Goal: Navigation & Orientation: Find specific page/section

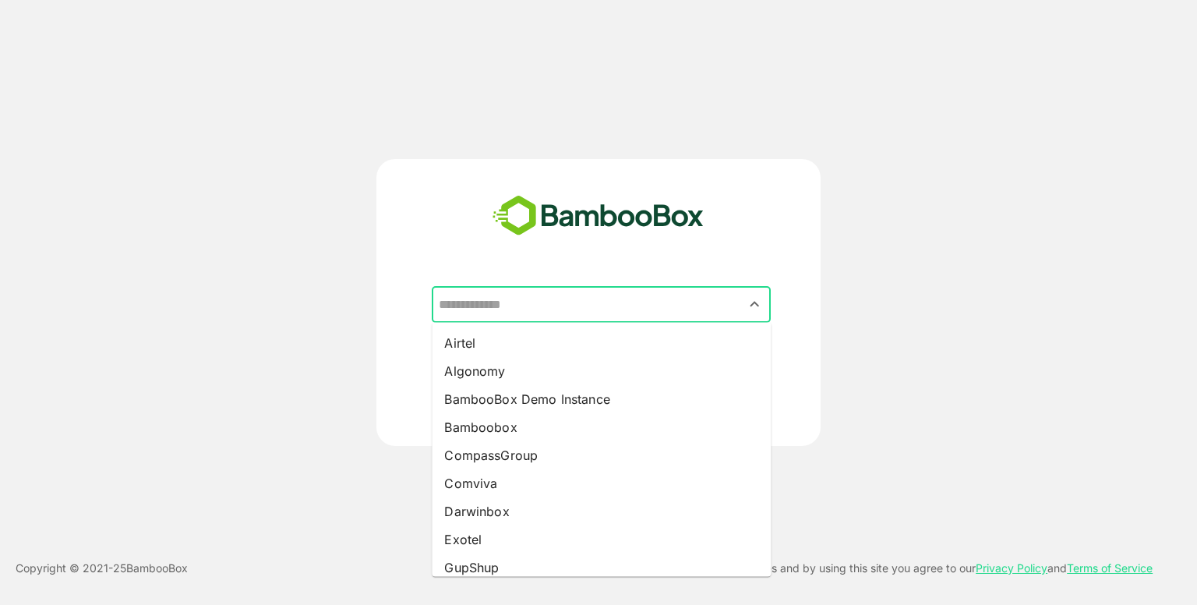
click at [574, 301] on input "text" at bounding box center [601, 305] width 333 height 30
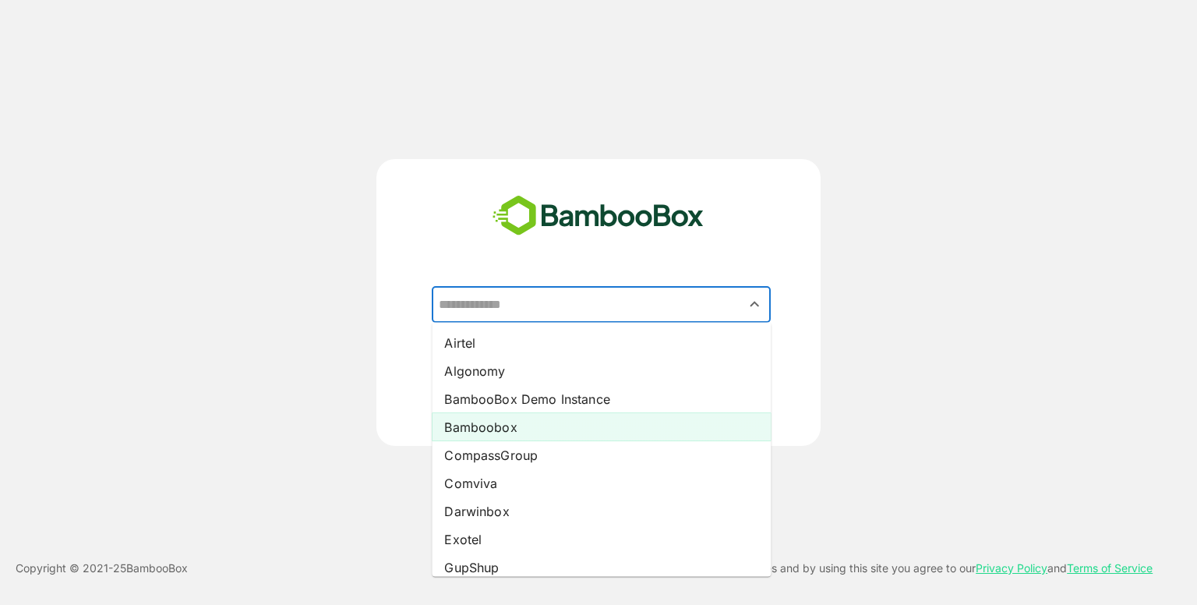
click at [543, 429] on li "Bamboobox" at bounding box center [601, 427] width 339 height 28
type input "*********"
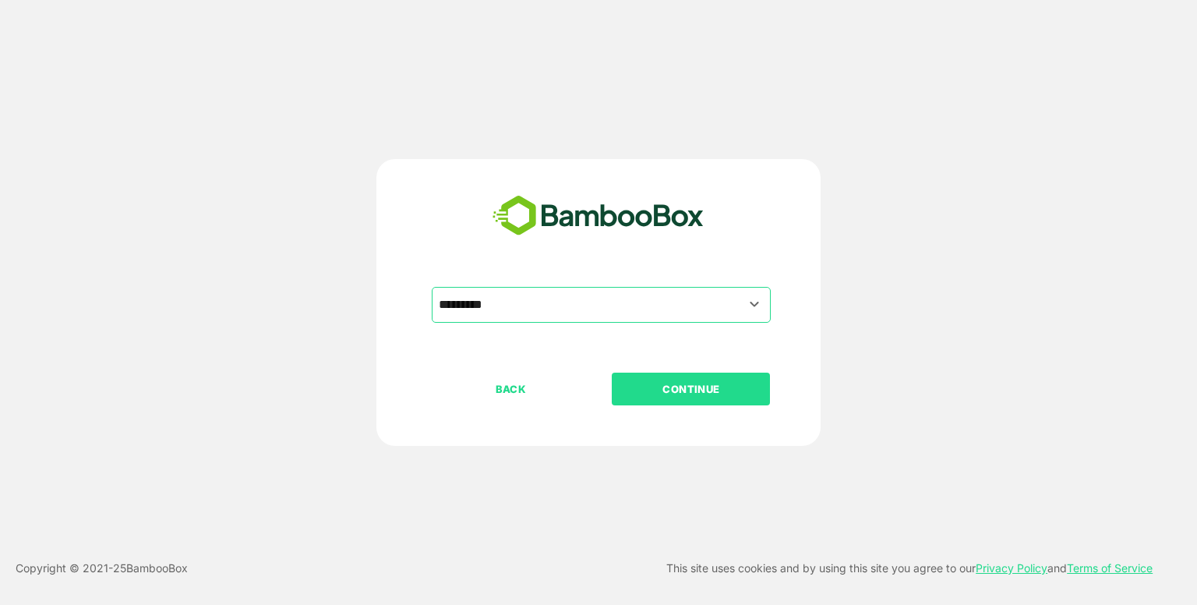
click at [628, 397] on p "CONTINUE" at bounding box center [692, 388] width 156 height 17
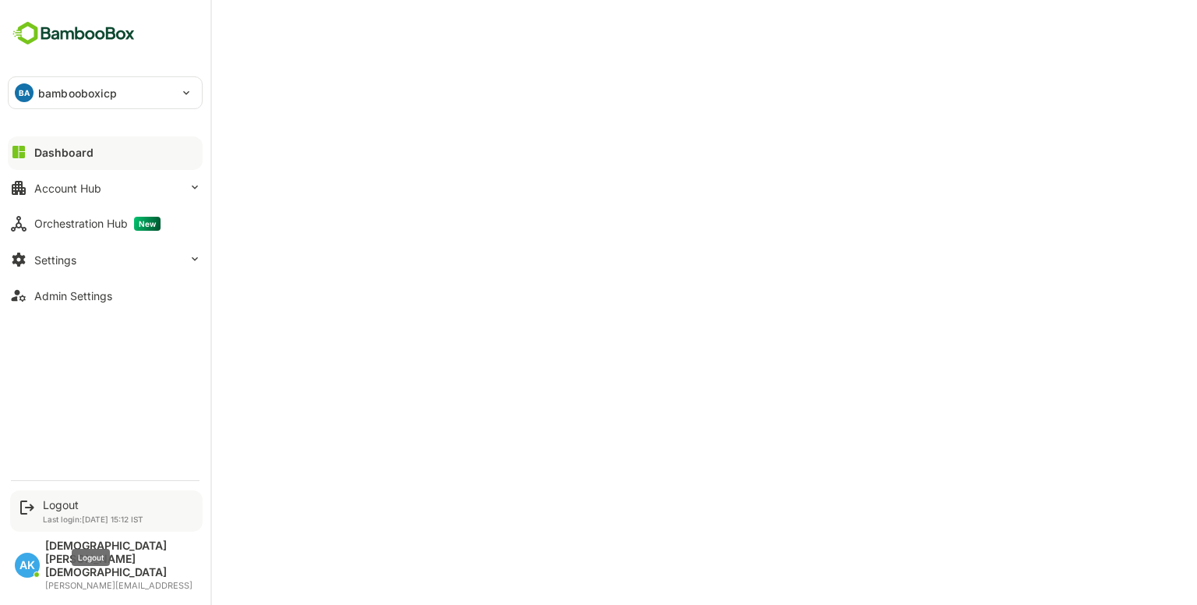
click at [75, 511] on div "Logout" at bounding box center [93, 504] width 101 height 13
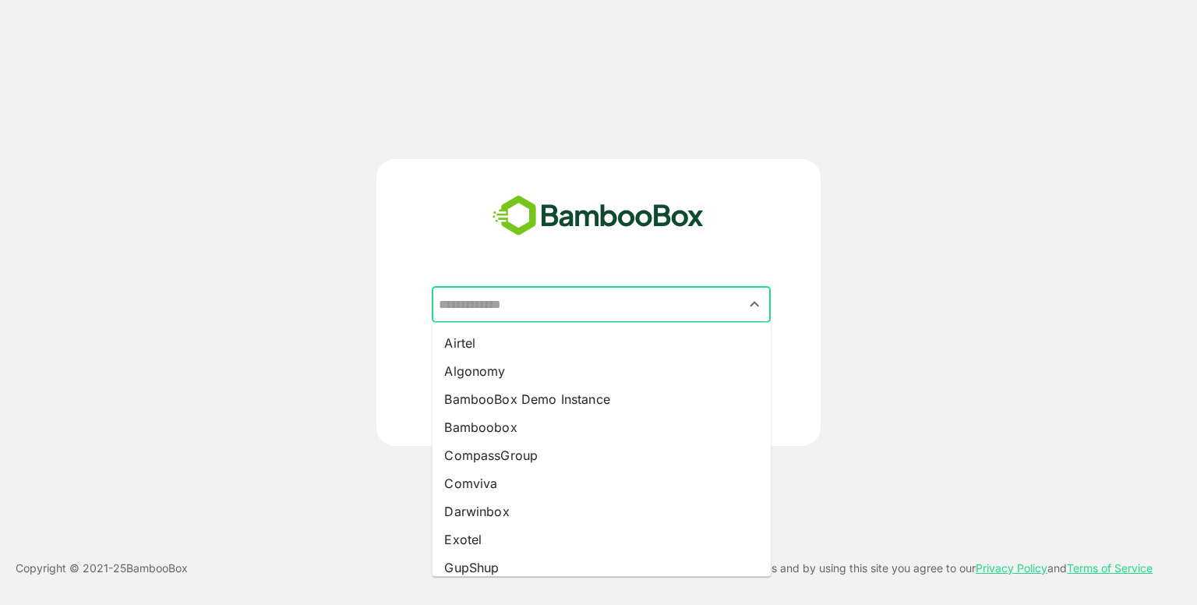
click at [600, 303] on input "text" at bounding box center [601, 305] width 333 height 30
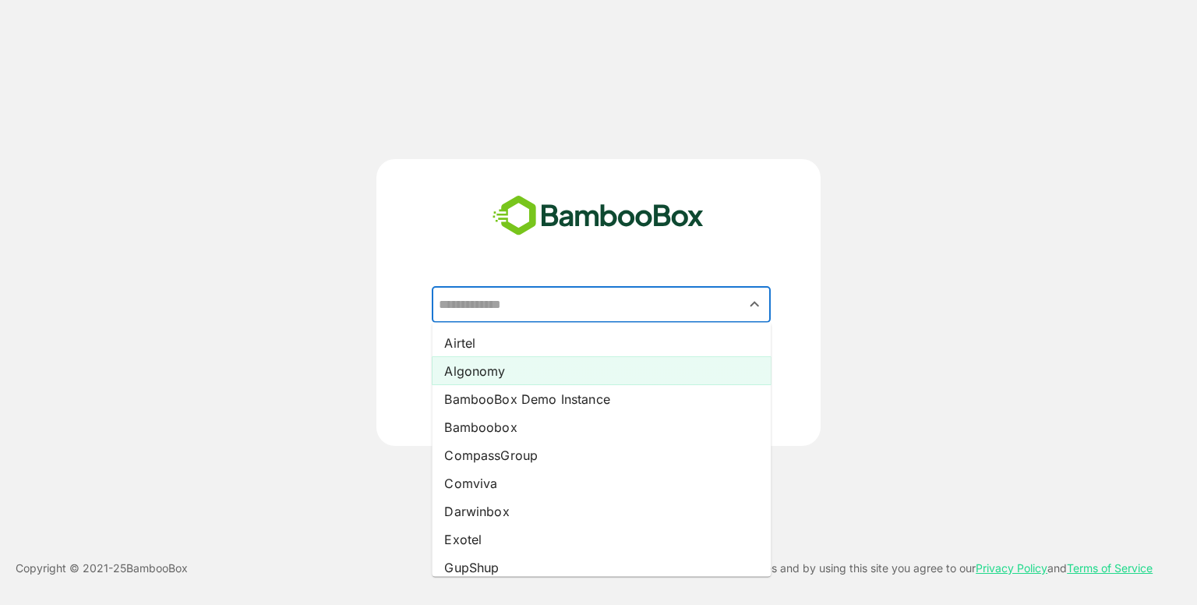
scroll to position [6, 0]
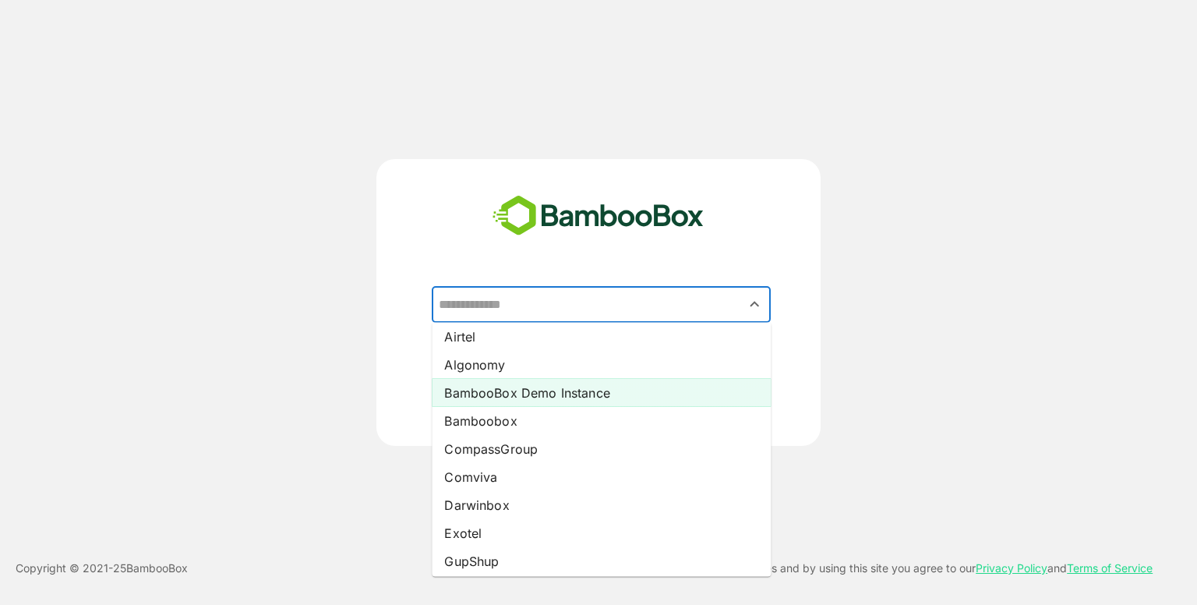
click at [571, 379] on li "BambooBox Demo Instance" at bounding box center [601, 393] width 339 height 28
type input "**********"
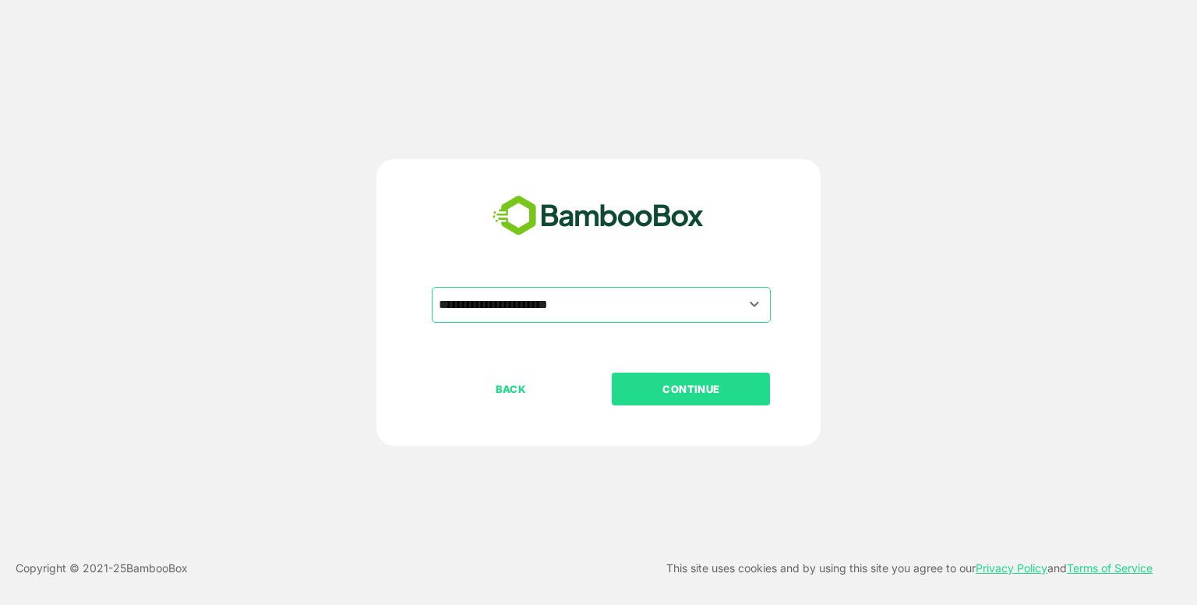
click at [680, 384] on p "CONTINUE" at bounding box center [692, 388] width 156 height 17
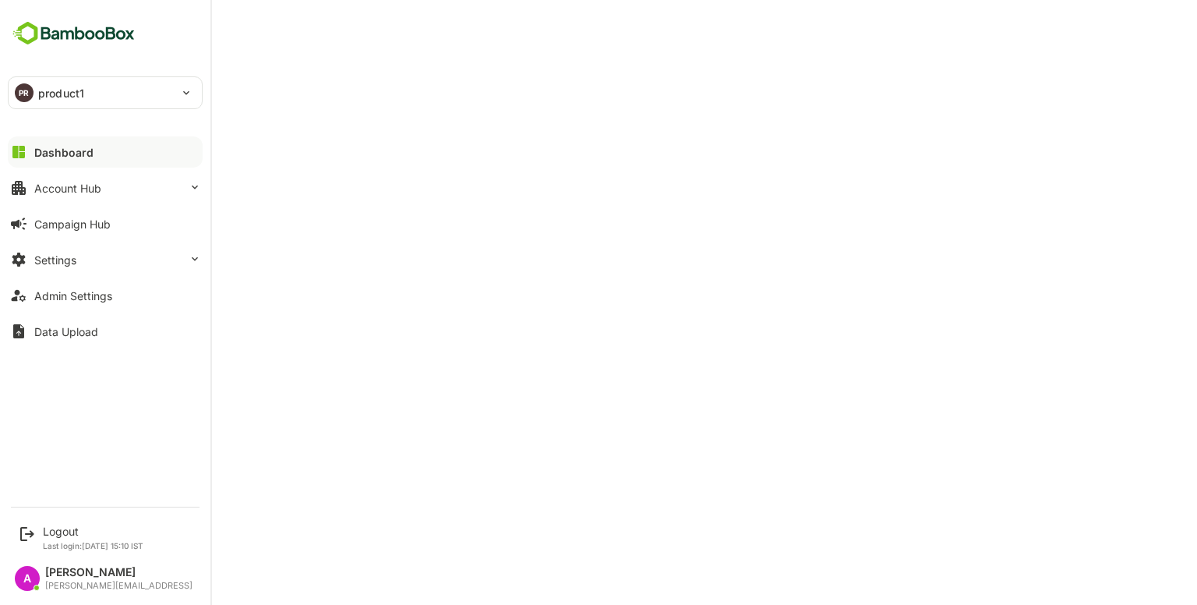
click at [72, 83] on div "PR product1" at bounding box center [96, 92] width 175 height 31
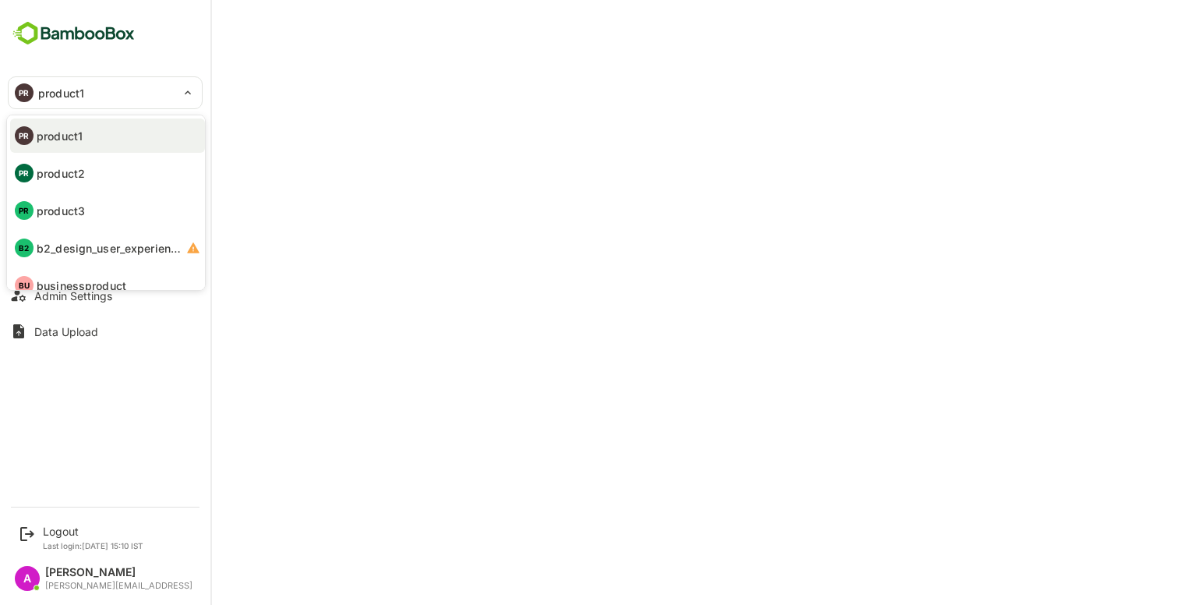
scroll to position [16, 0]
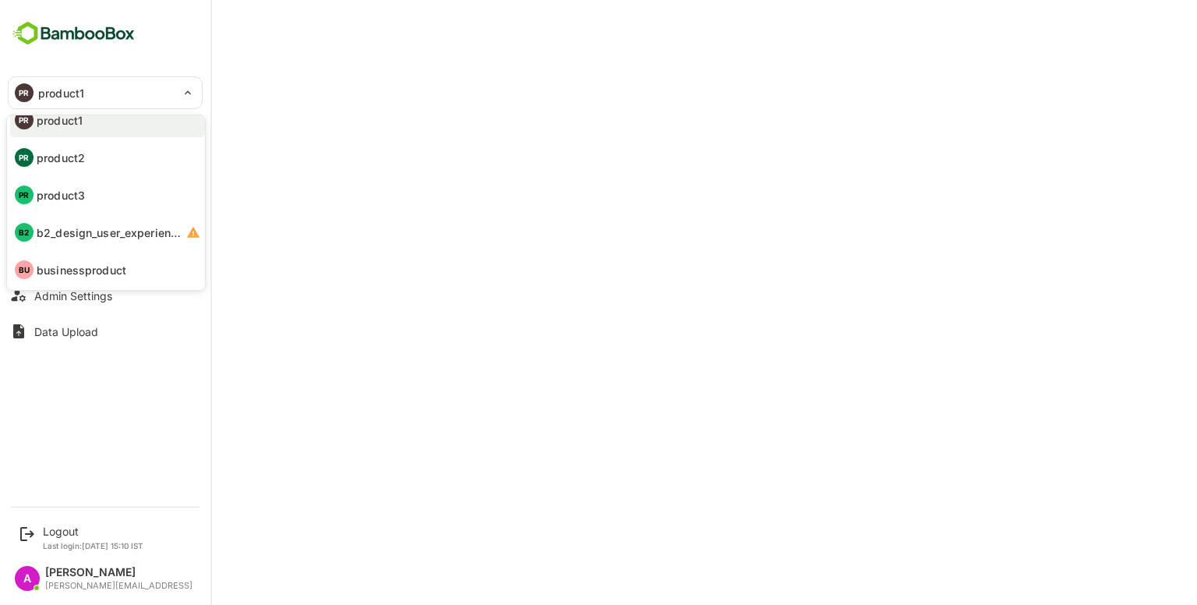
click at [460, 50] on div at bounding box center [598, 302] width 1197 height 605
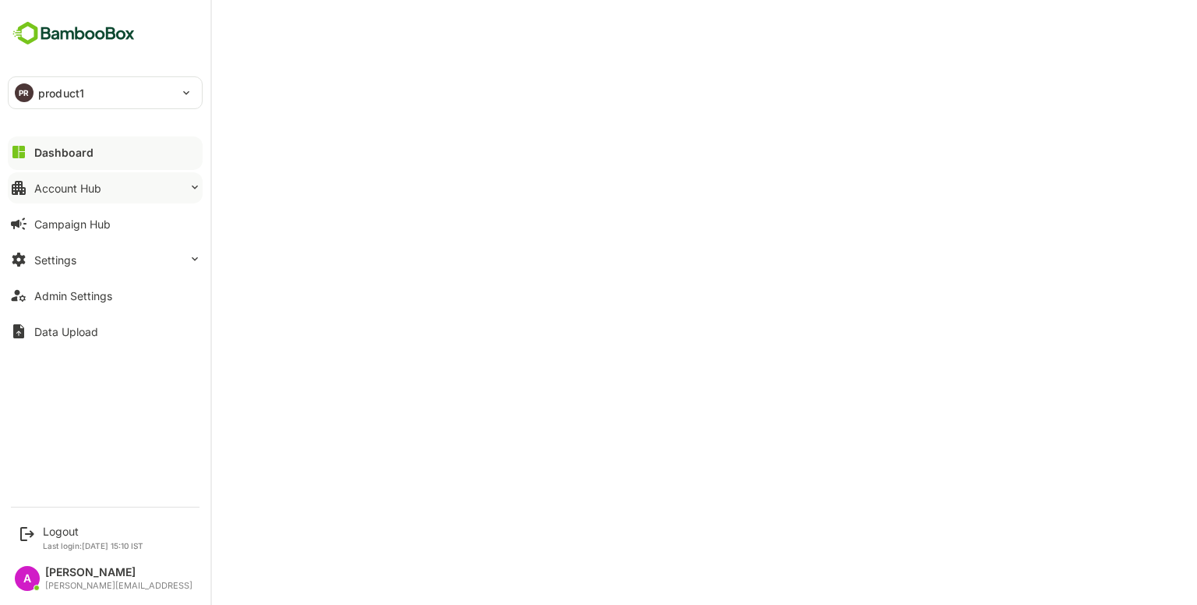
click at [73, 193] on div "Account Hub" at bounding box center [67, 188] width 67 height 13
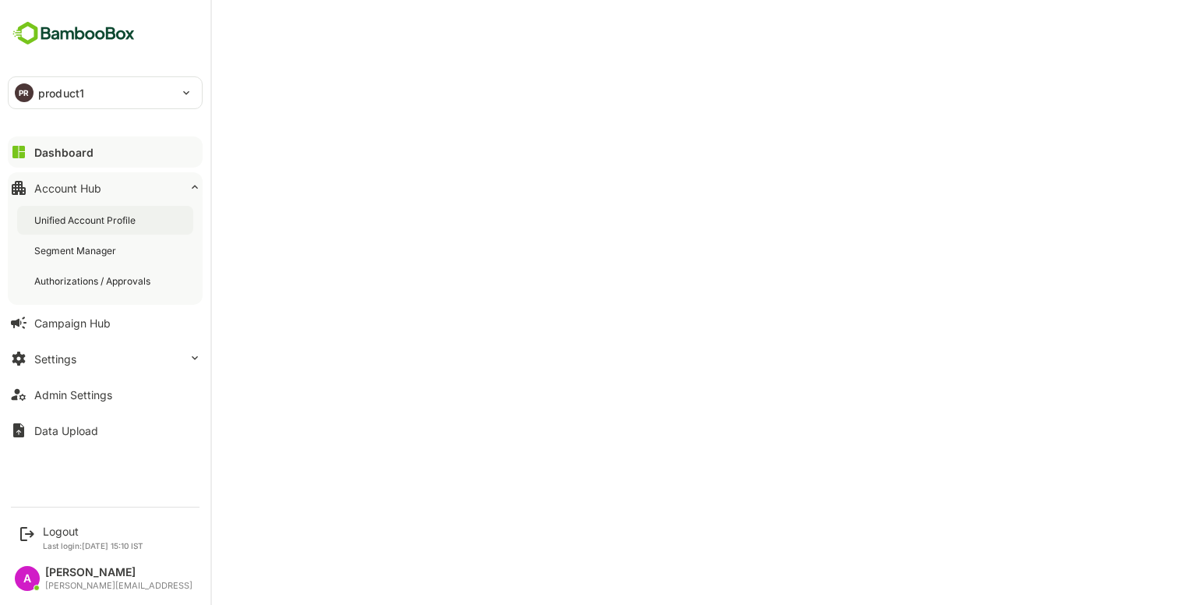
click at [72, 210] on div "Unified Account Profile" at bounding box center [105, 220] width 176 height 29
click at [65, 157] on div "Dashboard" at bounding box center [62, 152] width 56 height 13
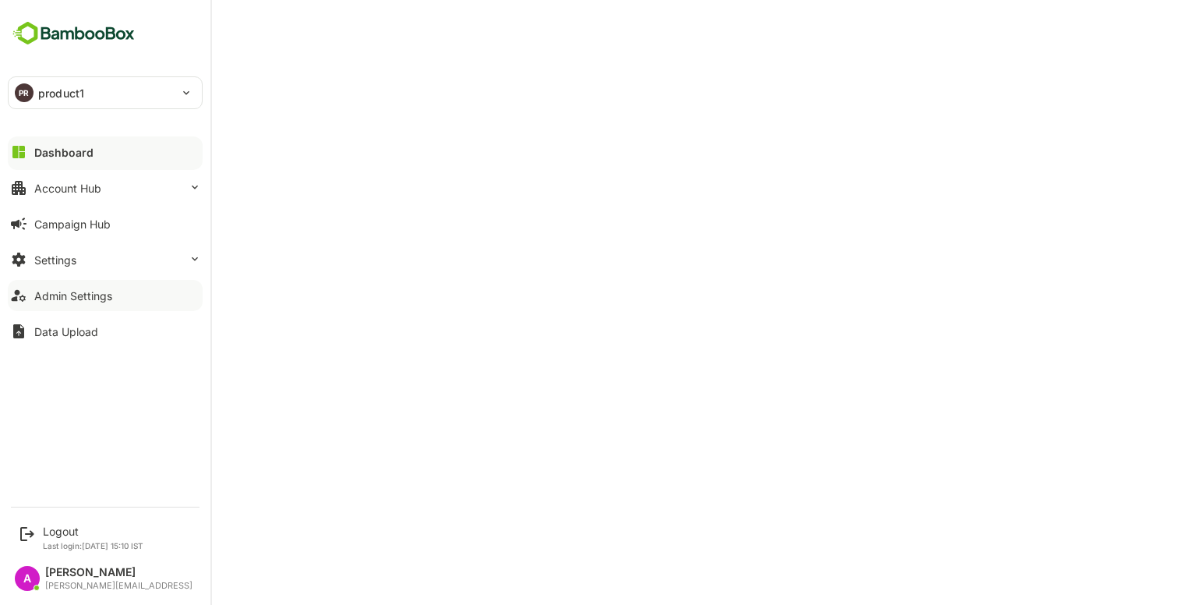
click at [94, 286] on button "Admin Settings" at bounding box center [105, 295] width 195 height 31
